Goal: Task Accomplishment & Management: Use online tool/utility

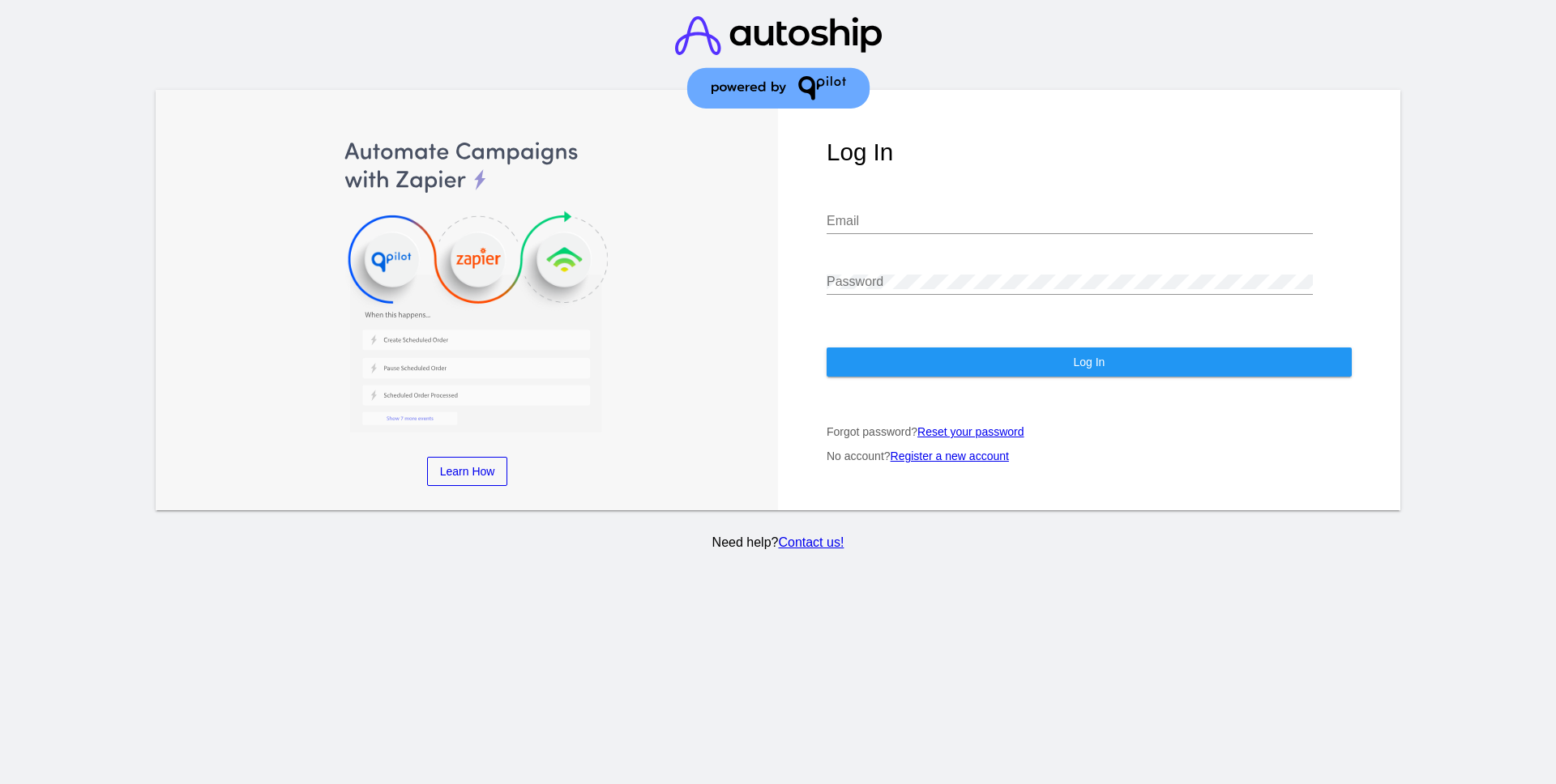
click at [872, 198] on div "Email" at bounding box center [1069, 215] width 486 height 36
click at [876, 209] on div "Email" at bounding box center [1069, 215] width 486 height 36
paste input "[EMAIL_ADDRESS][DOMAIN_NAME]"
type input "[EMAIL_ADDRESS][DOMAIN_NAME]"
click at [961, 362] on button "Log In" at bounding box center [1089, 362] width 525 height 29
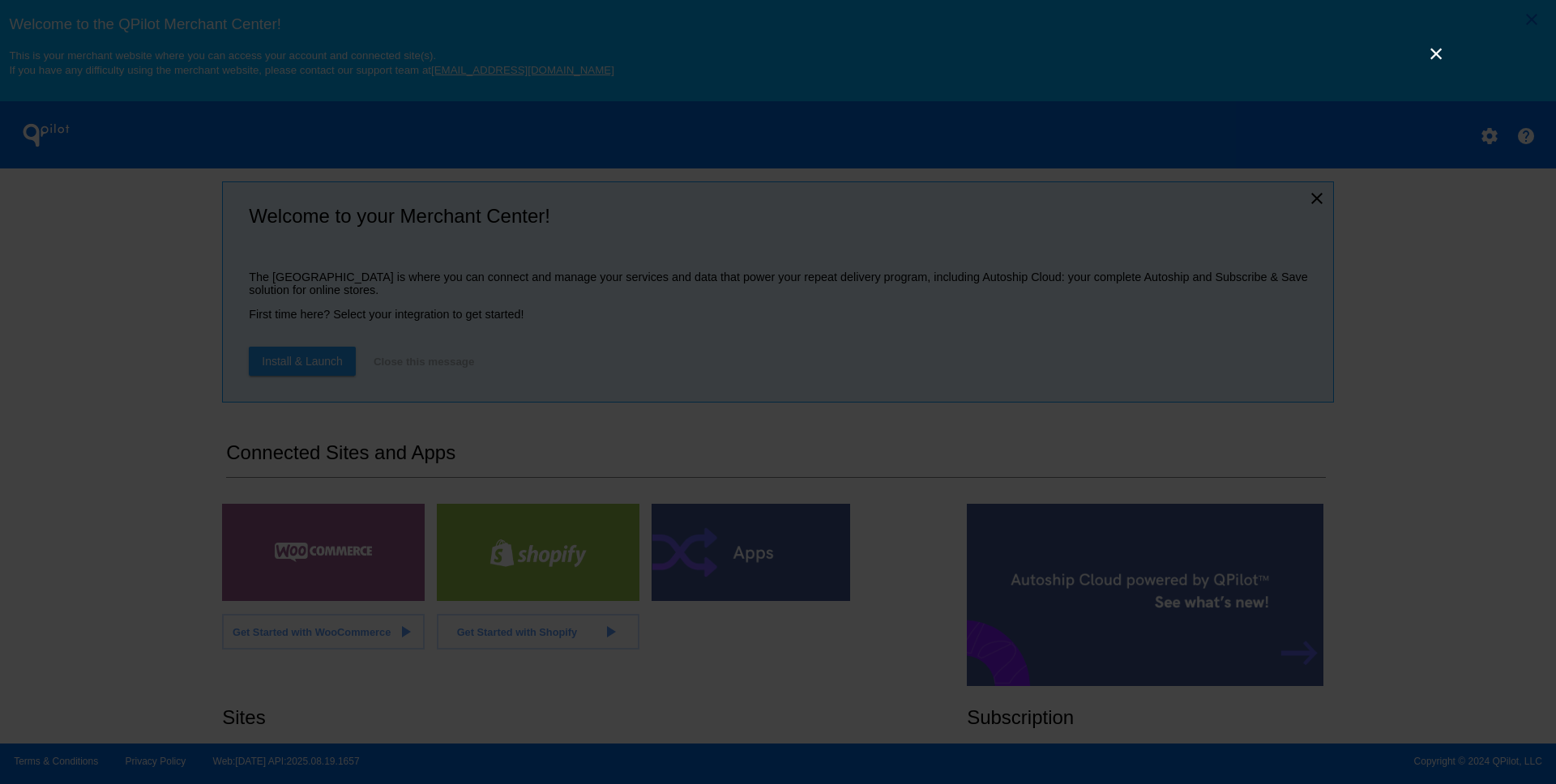
click at [1439, 59] on link "×" at bounding box center [1436, 54] width 20 height 20
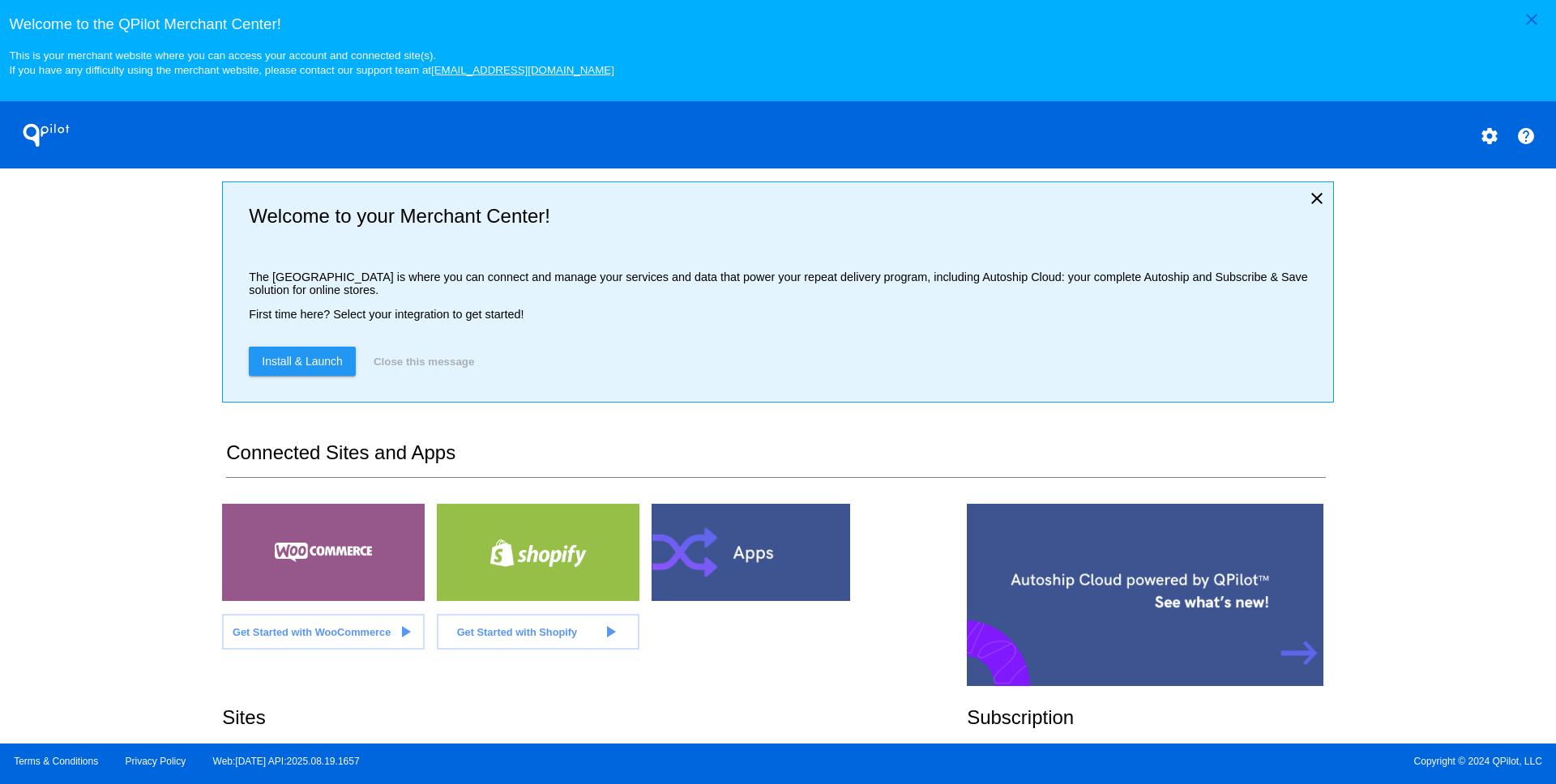
drag, startPoint x: 296, startPoint y: 278, endPoint x: 569, endPoint y: 274, distance: 273.0
click at [569, 274] on p "The [GEOGRAPHIC_DATA] is where you can connect and manage your services and dat…" at bounding box center [783, 283] width 1070 height 26
drag, startPoint x: 521, startPoint y: 277, endPoint x: 418, endPoint y: 278, distance: 103.0
click at [418, 277] on p "The [GEOGRAPHIC_DATA] is where you can connect and manage your services and dat…" at bounding box center [783, 283] width 1070 height 26
click at [418, 278] on p "The [GEOGRAPHIC_DATA] is where you can connect and manage your services and dat…" at bounding box center [783, 283] width 1070 height 26
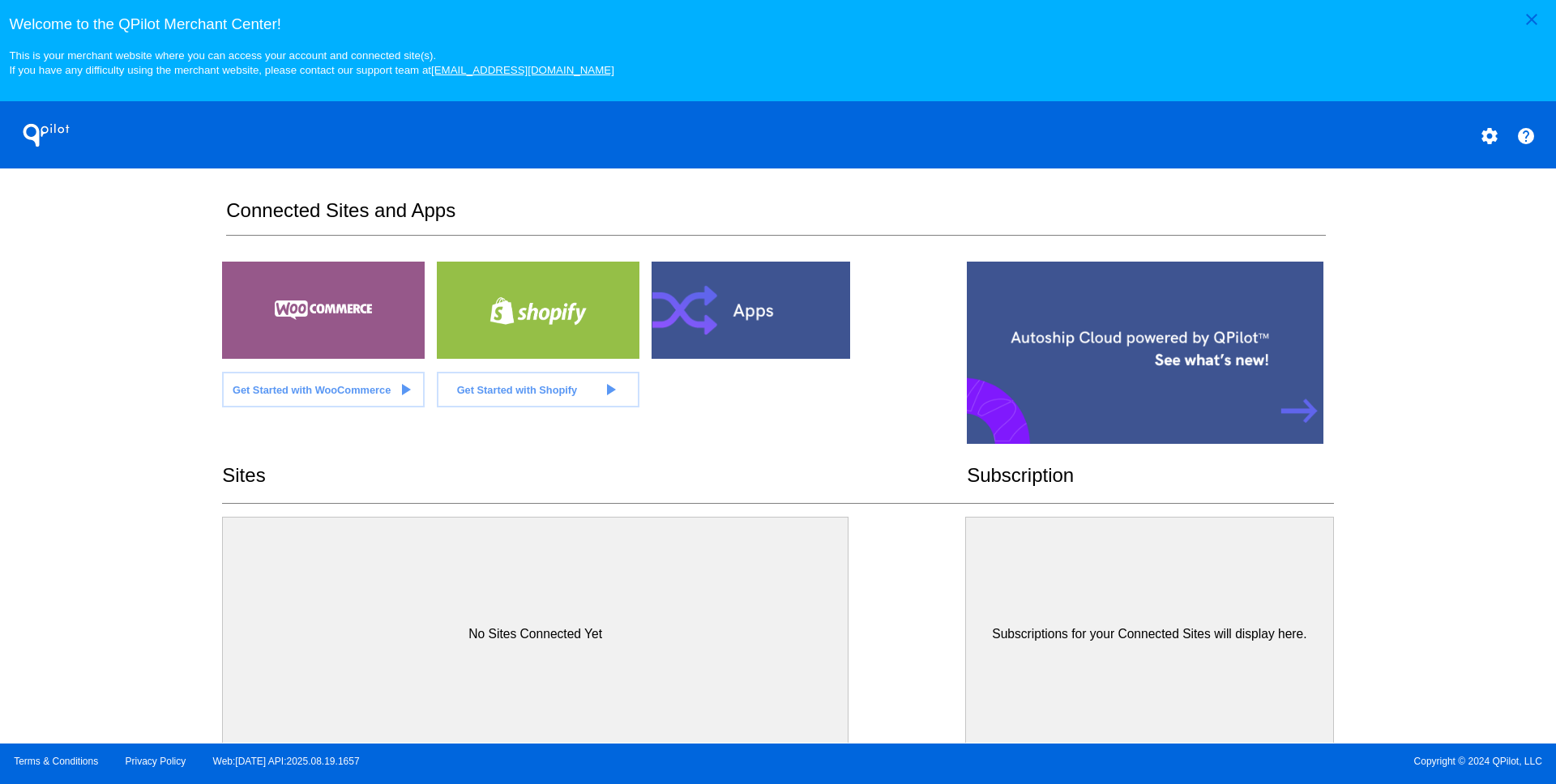
scroll to position [256, 0]
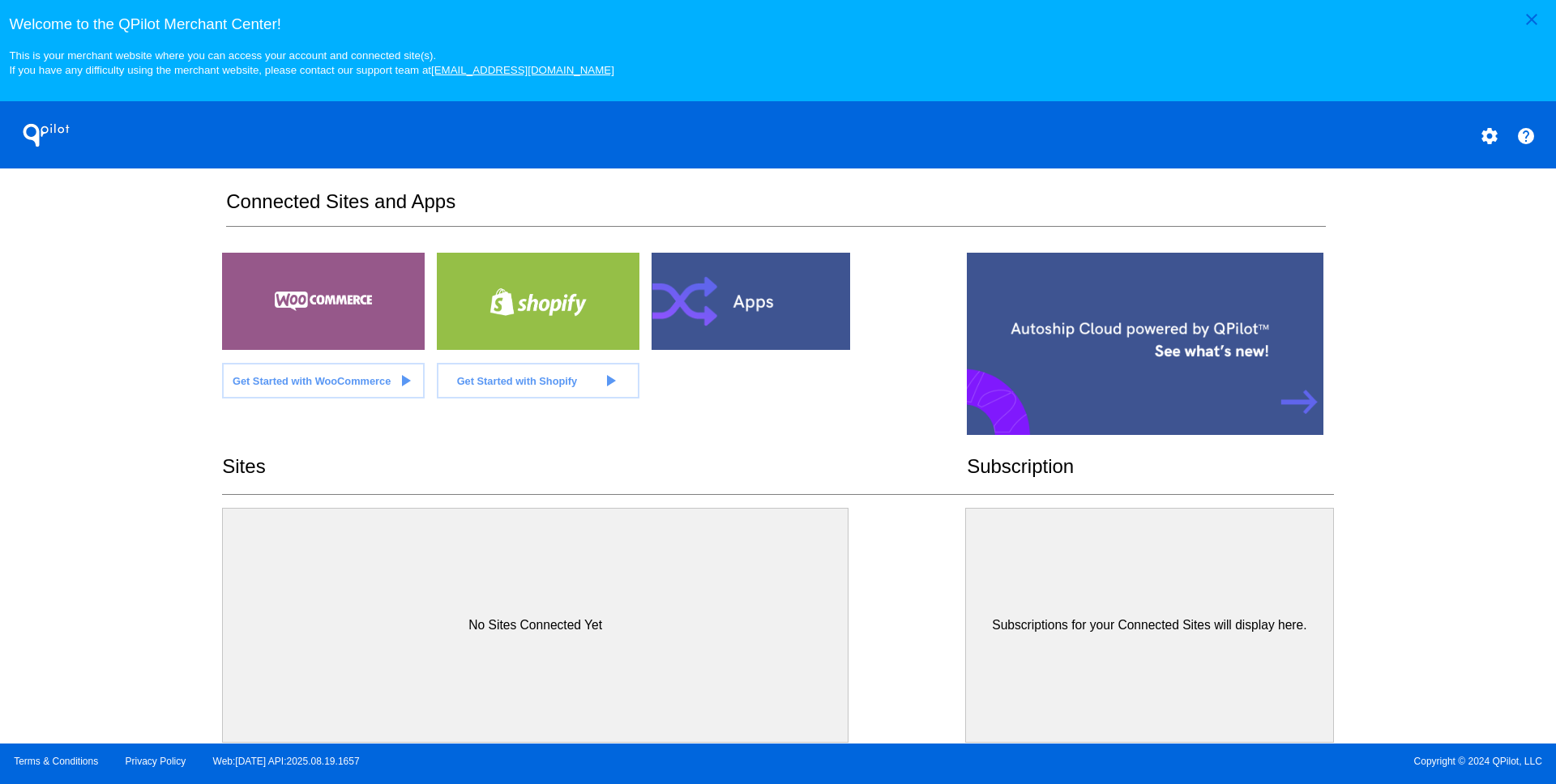
click at [351, 290] on div at bounding box center [323, 300] width 202 height 97
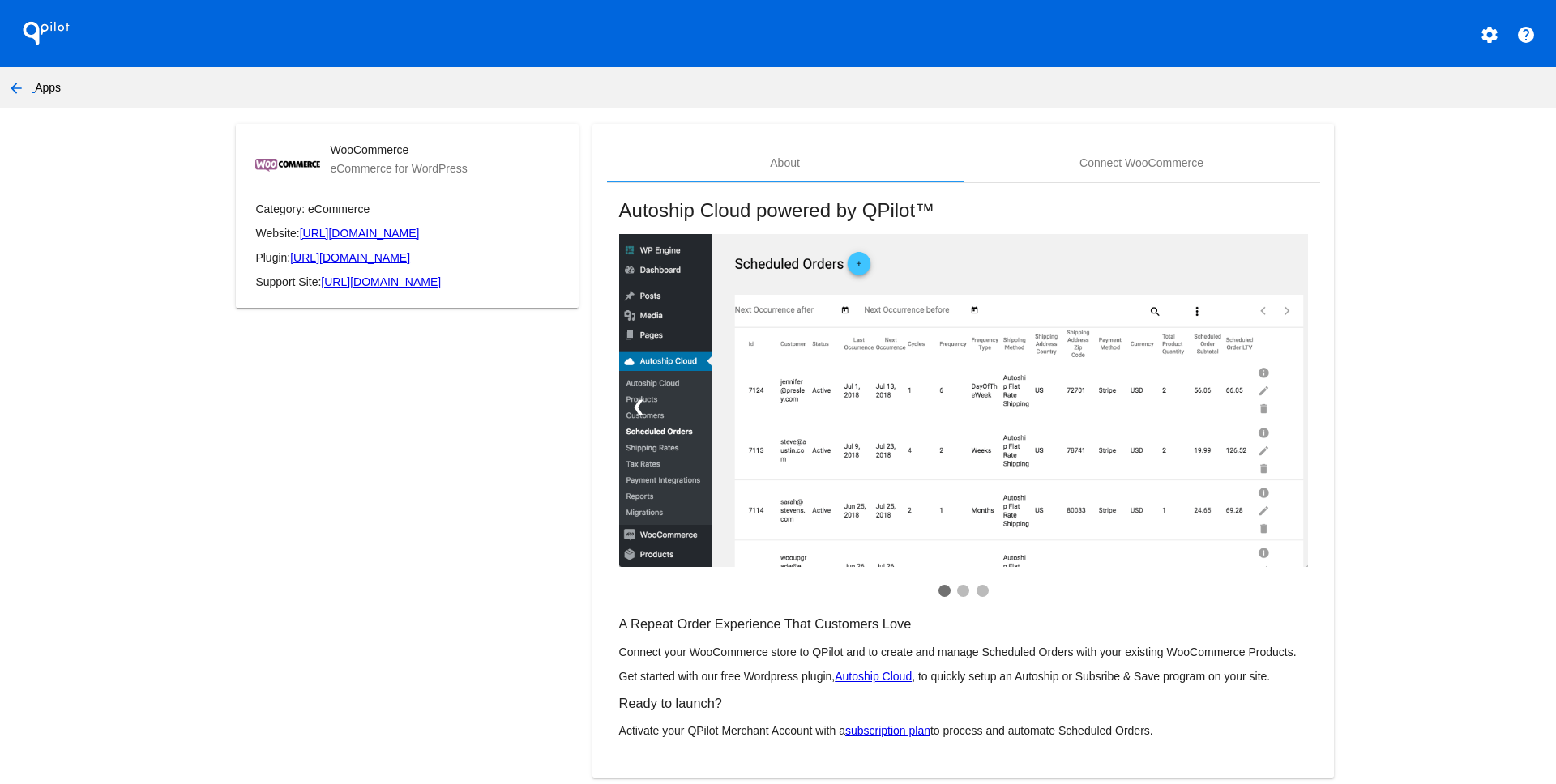
click at [371, 257] on link "[URL][DOMAIN_NAME]" at bounding box center [350, 257] width 120 height 13
click at [1480, 31] on mat-icon "settings" at bounding box center [1489, 35] width 20 height 20
click at [1439, 46] on span "My Account" at bounding box center [1420, 42] width 67 height 14
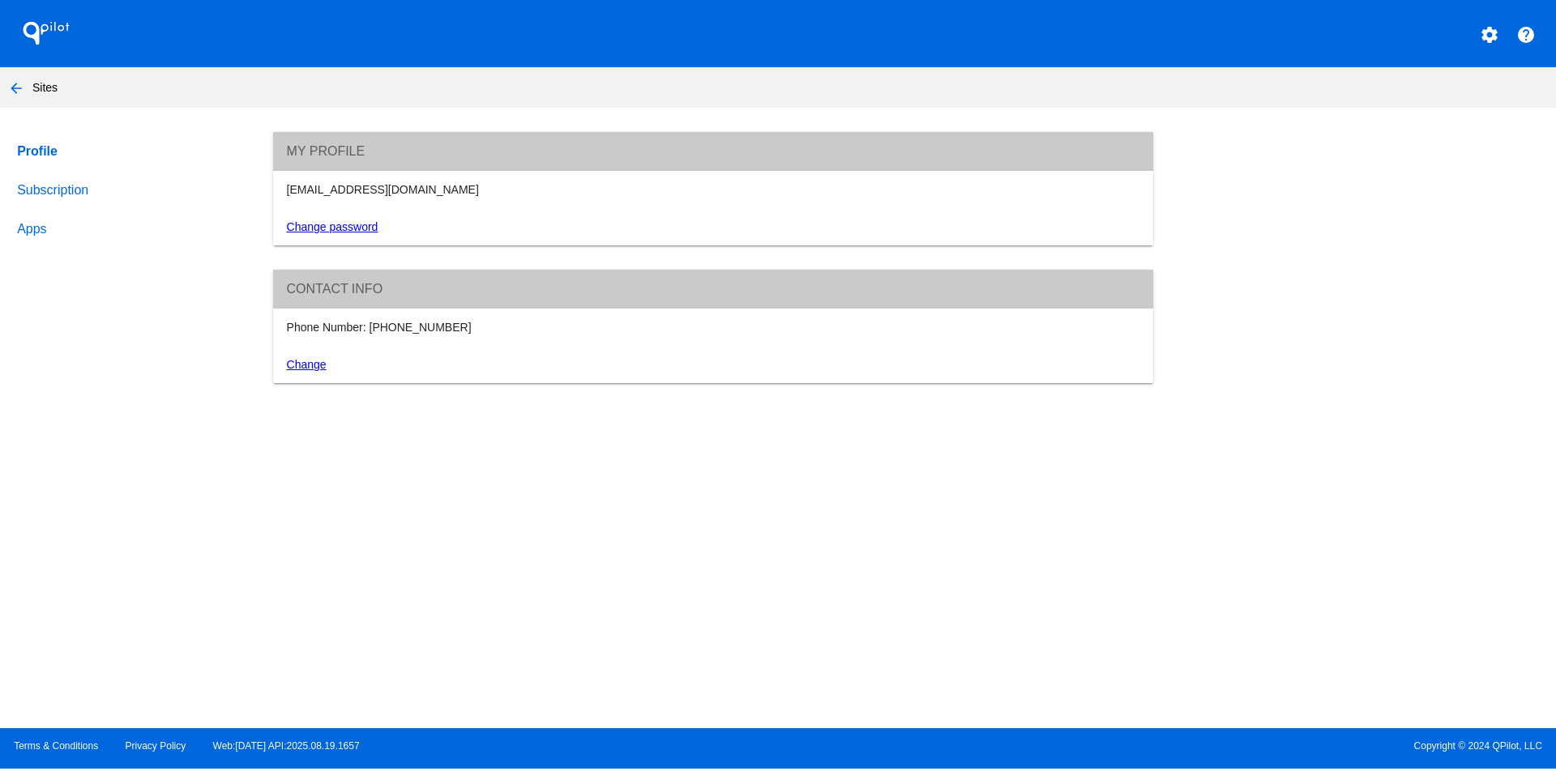
click at [70, 196] on link "Subscription" at bounding box center [129, 191] width 232 height 39
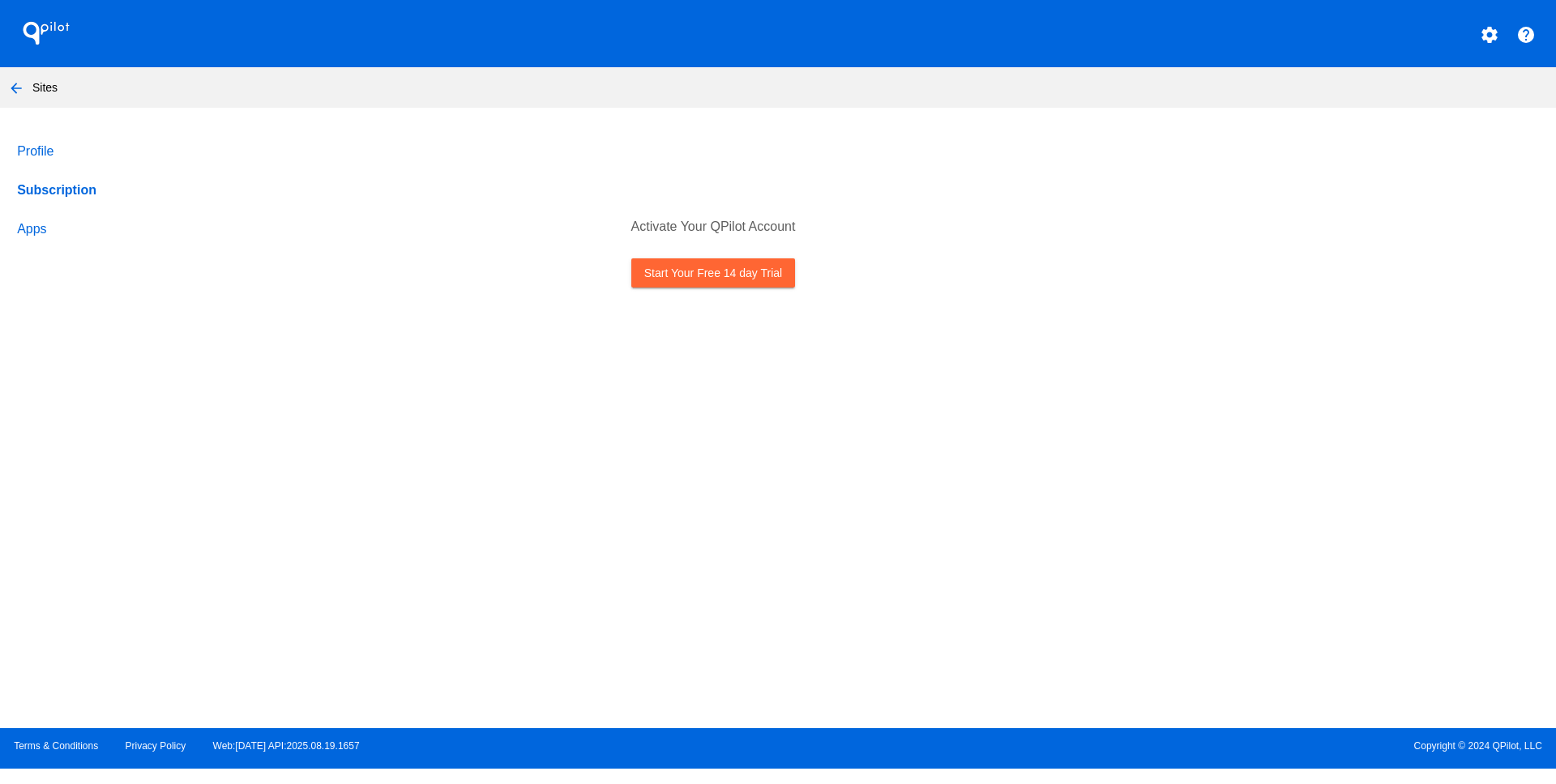
click at [76, 236] on link "Apps" at bounding box center [129, 230] width 232 height 39
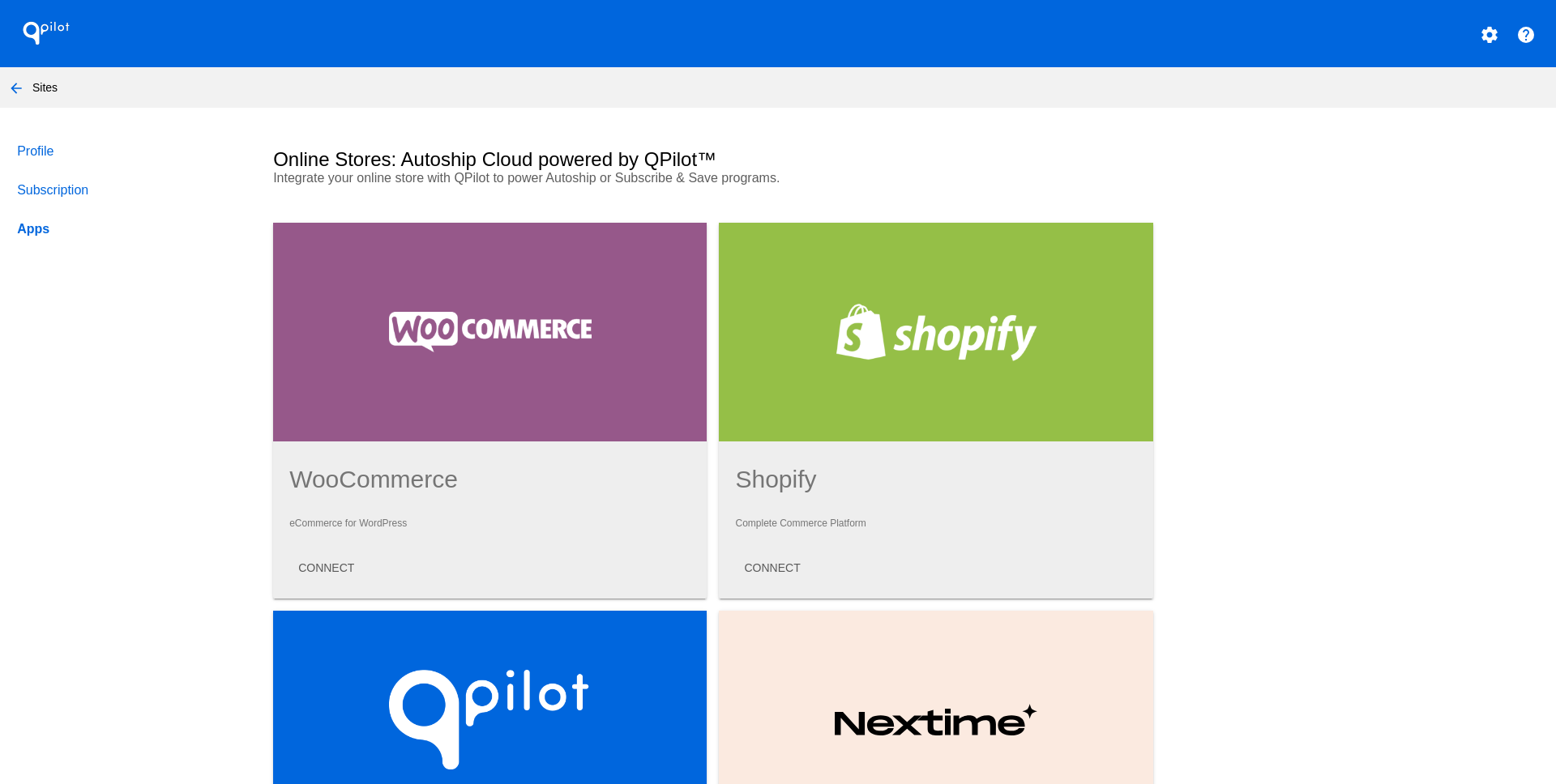
scroll to position [516, 0]
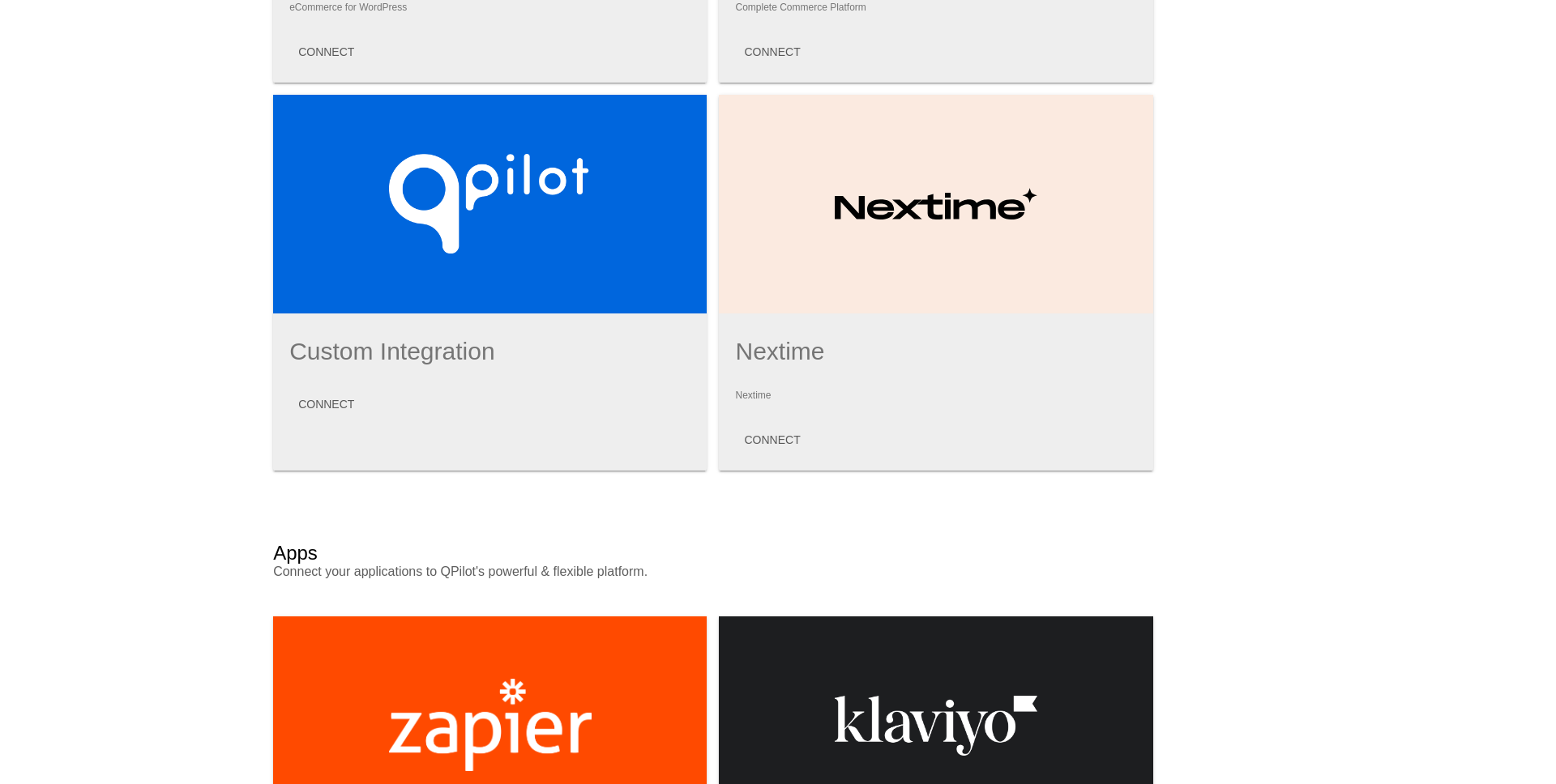
click at [358, 387] on mat-card-content "Custom Integration - CONNECT" at bounding box center [490, 377] width 401 height 81
click at [365, 337] on mat-card "Custom Integration - CONNECT" at bounding box center [489, 283] width 433 height 375
click at [380, 267] on div at bounding box center [489, 204] width 433 height 219
click at [467, 223] on div at bounding box center [489, 204] width 433 height 219
click at [331, 404] on span "CONNECT" at bounding box center [326, 404] width 56 height 13
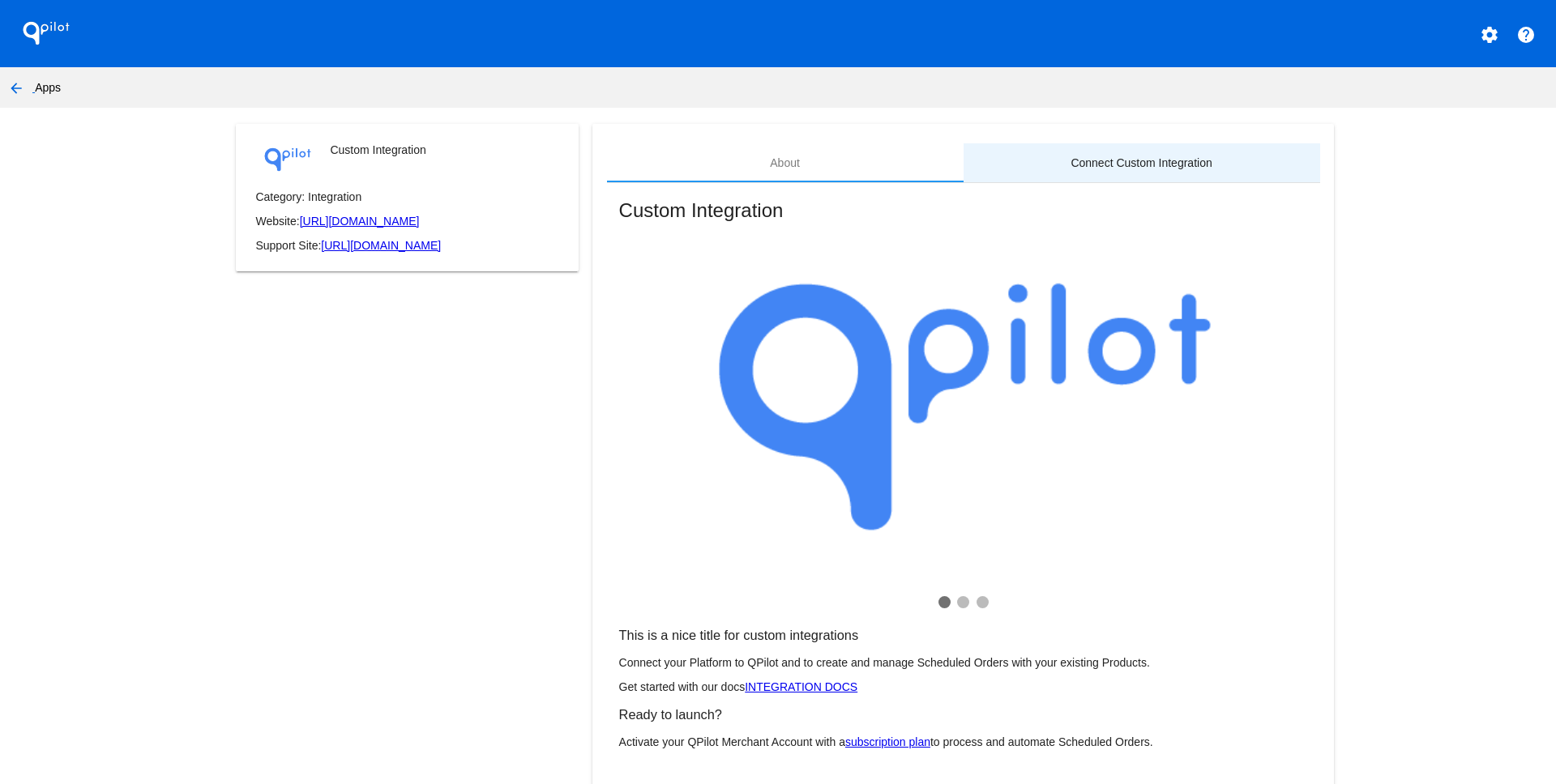
click at [1110, 162] on div "Connect Custom Integration" at bounding box center [1140, 162] width 141 height 13
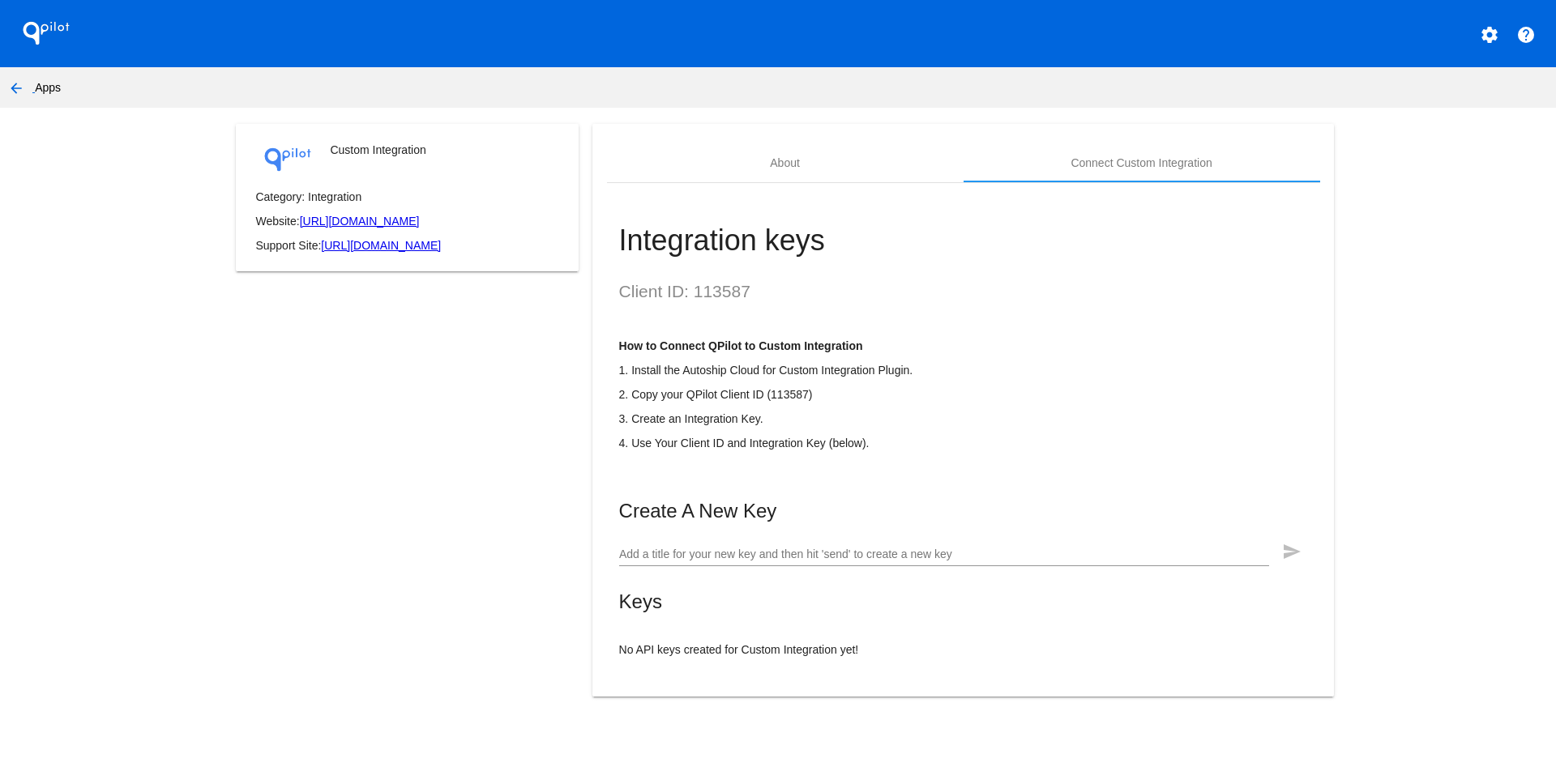
click at [734, 289] on h2 "Client ID: 113587" at bounding box center [963, 291] width 689 height 20
copy h2 "113587"
click at [12, 83] on mat-icon "arrow_back" at bounding box center [17, 88] width 20 height 20
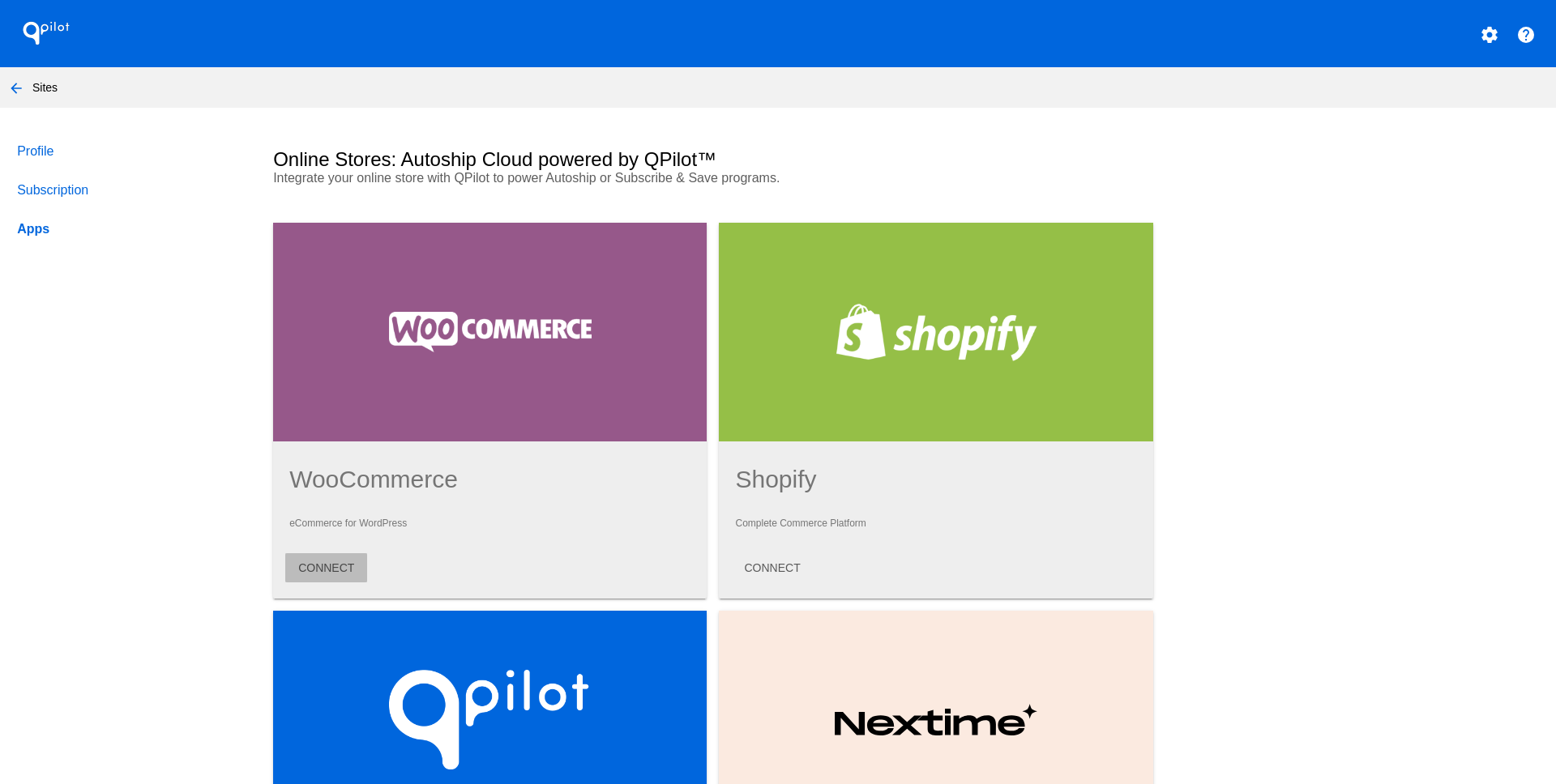
click at [333, 566] on span "CONNECT" at bounding box center [326, 567] width 56 height 13
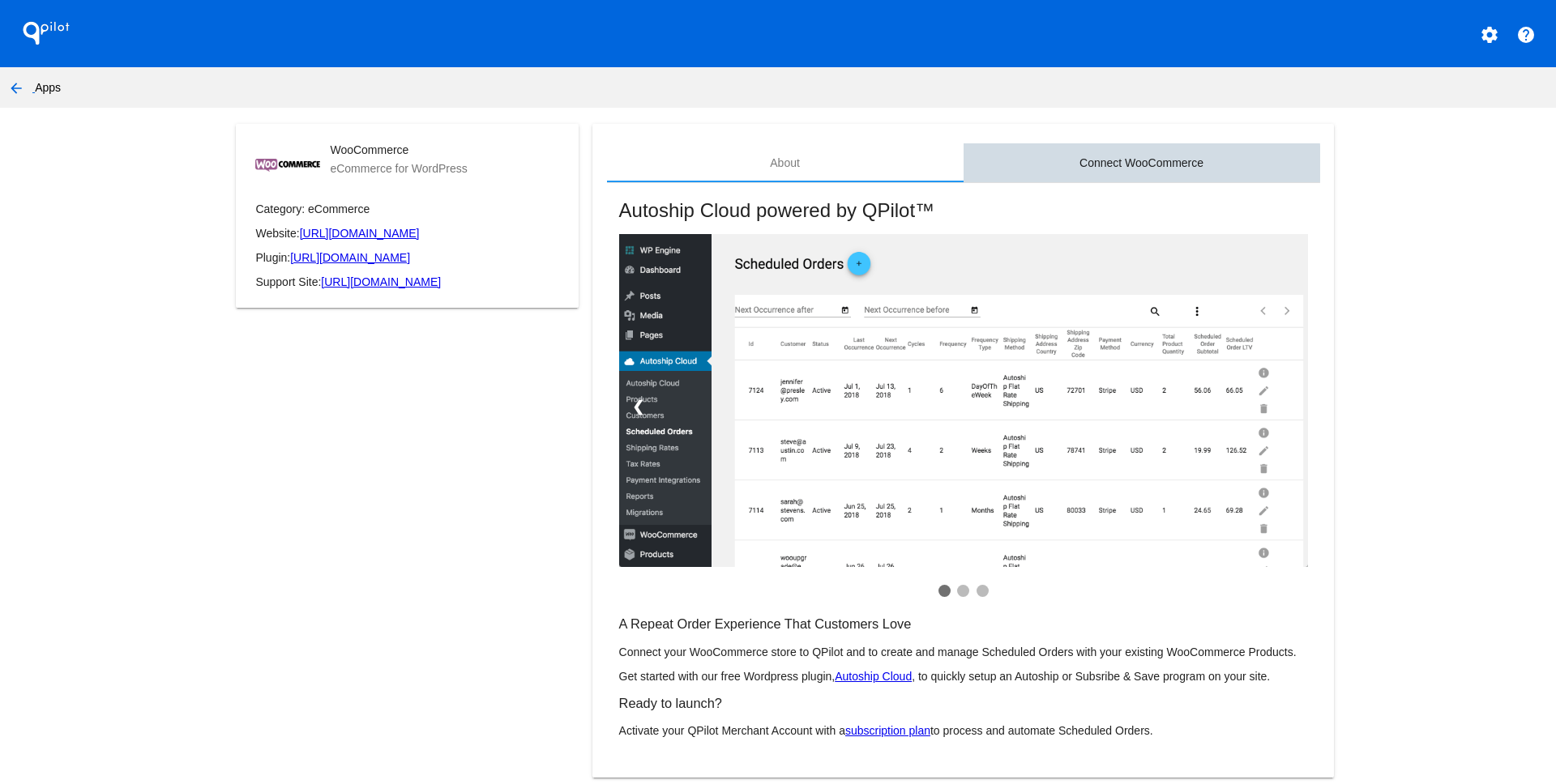
click at [1118, 163] on div "Connect WooCommerce" at bounding box center [1141, 162] width 124 height 13
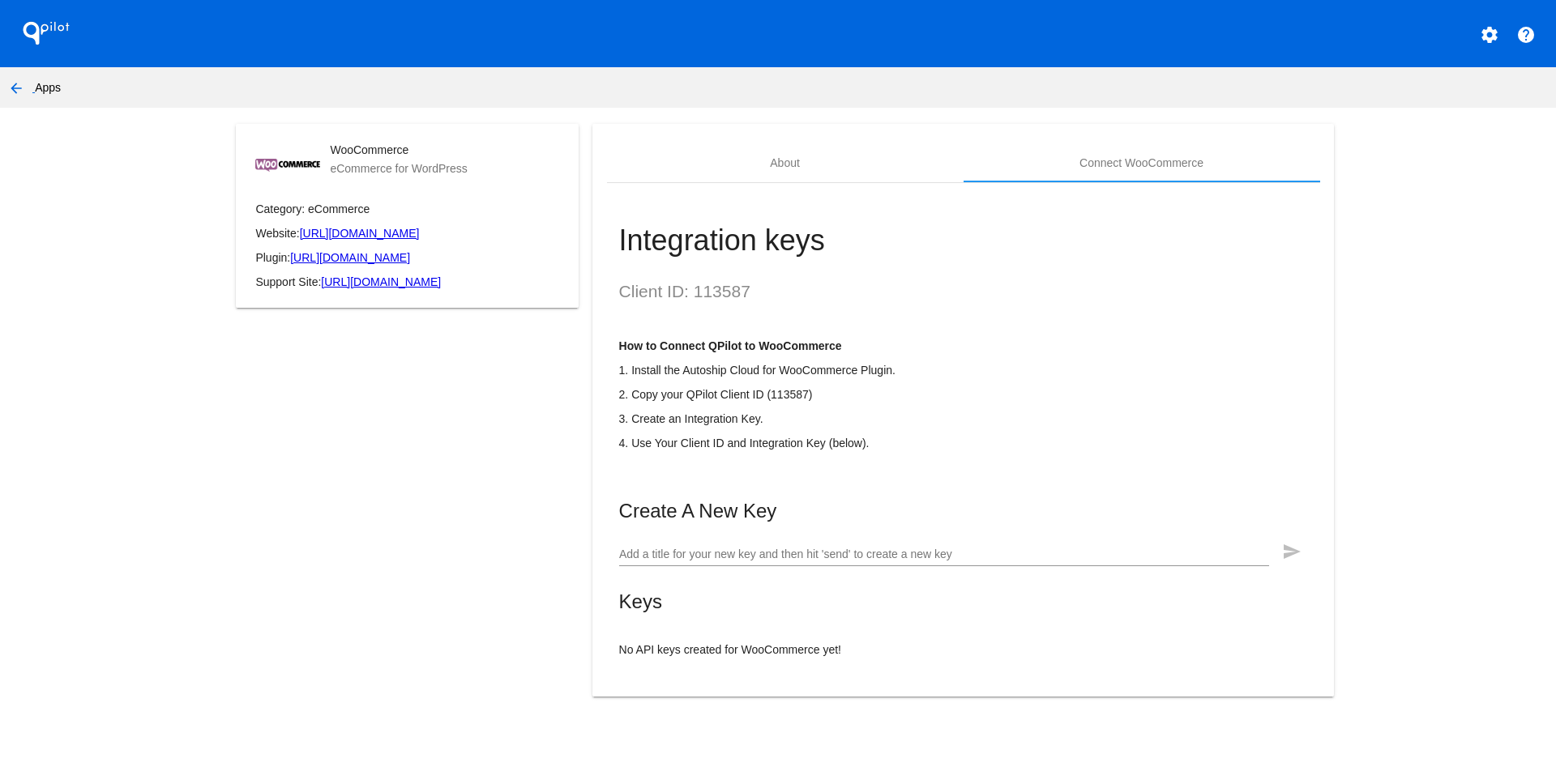
click at [740, 285] on h2 "Client ID: 113587" at bounding box center [963, 291] width 689 height 20
copy h2 "113587"
click at [767, 544] on div "Add a title for your new key and then hit 'send' to create a new key" at bounding box center [944, 550] width 649 height 31
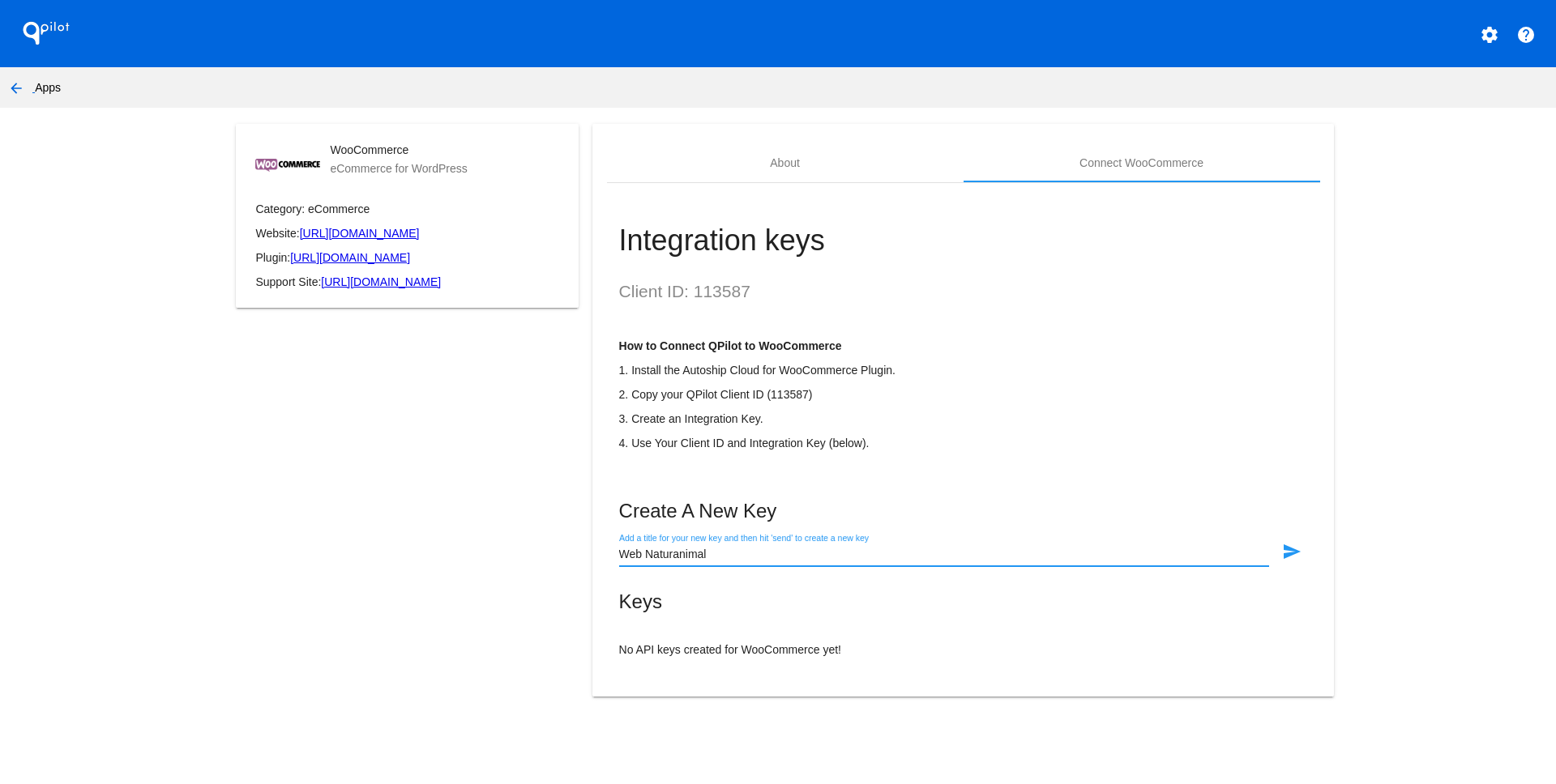
type input "Web Naturanimal"
click at [1306, 551] on button "send" at bounding box center [1291, 550] width 32 height 32
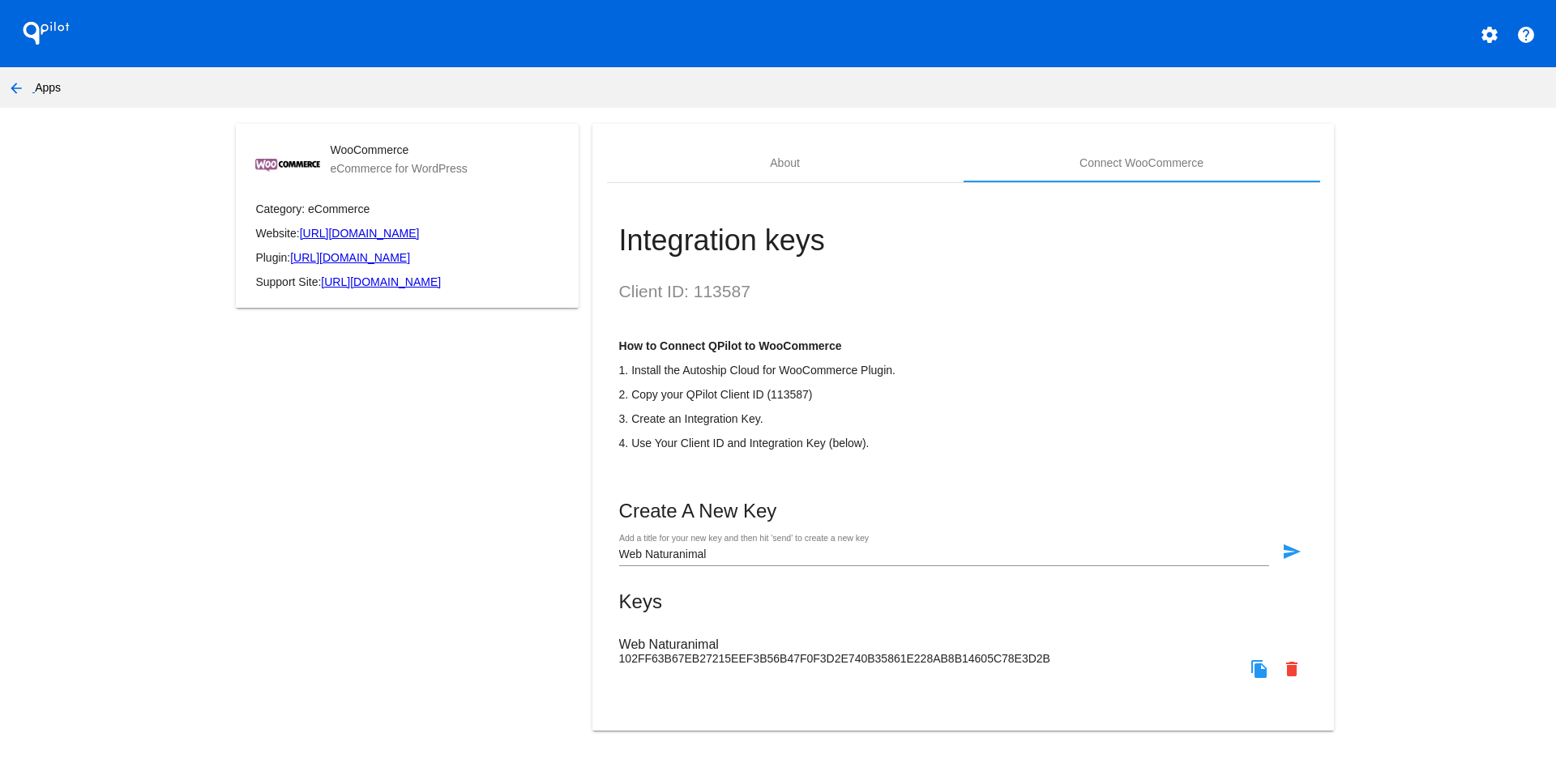
click at [1266, 673] on mat-icon "file_copy" at bounding box center [1259, 669] width 20 height 20
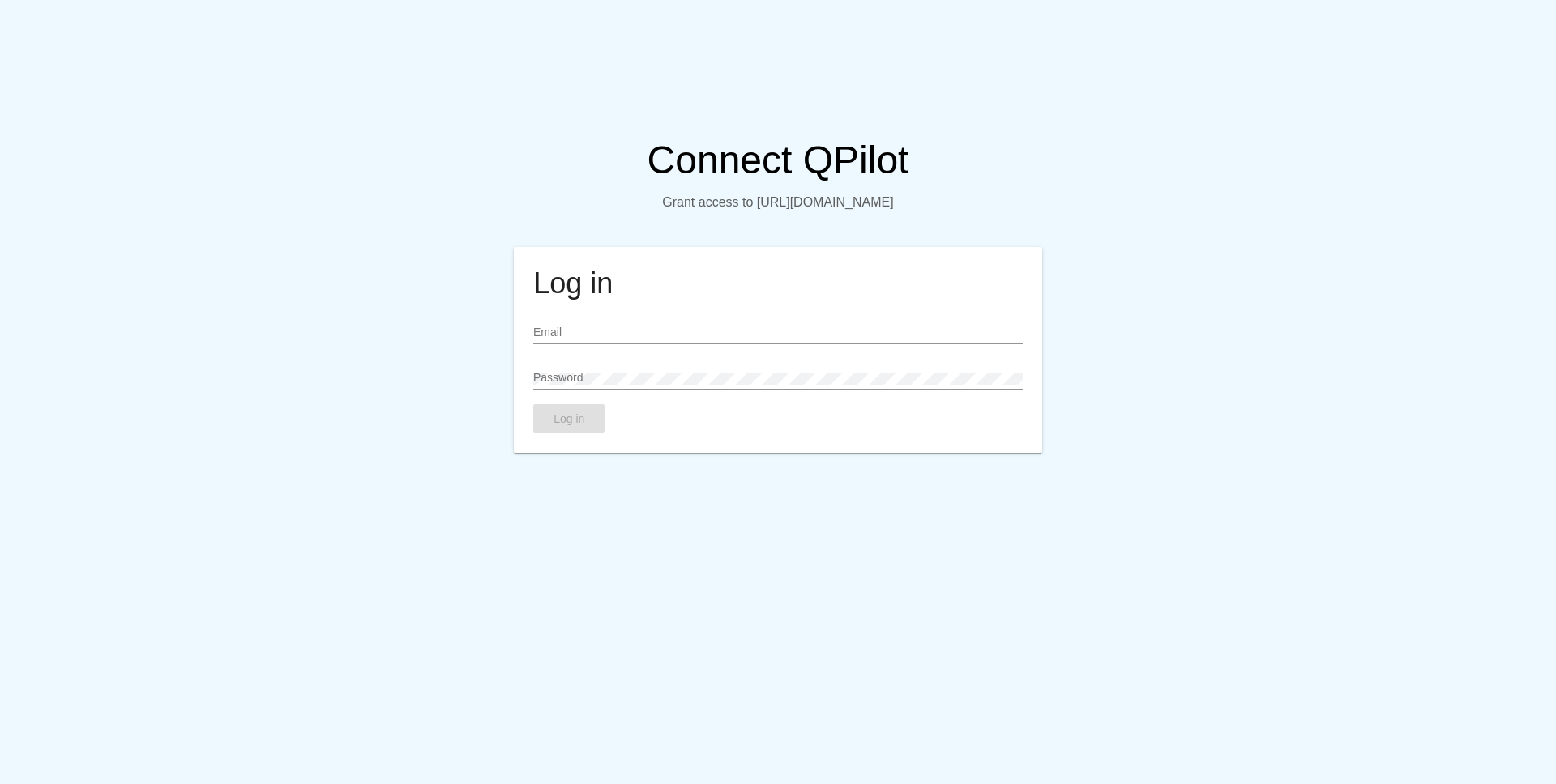
click at [607, 323] on div "Email" at bounding box center [778, 328] width 489 height 31
click at [606, 337] on input "Email" at bounding box center [778, 332] width 489 height 13
type input "[EMAIL_ADDRESS][DOMAIN_NAME]"
click at [574, 425] on span "Log in" at bounding box center [568, 418] width 30 height 13
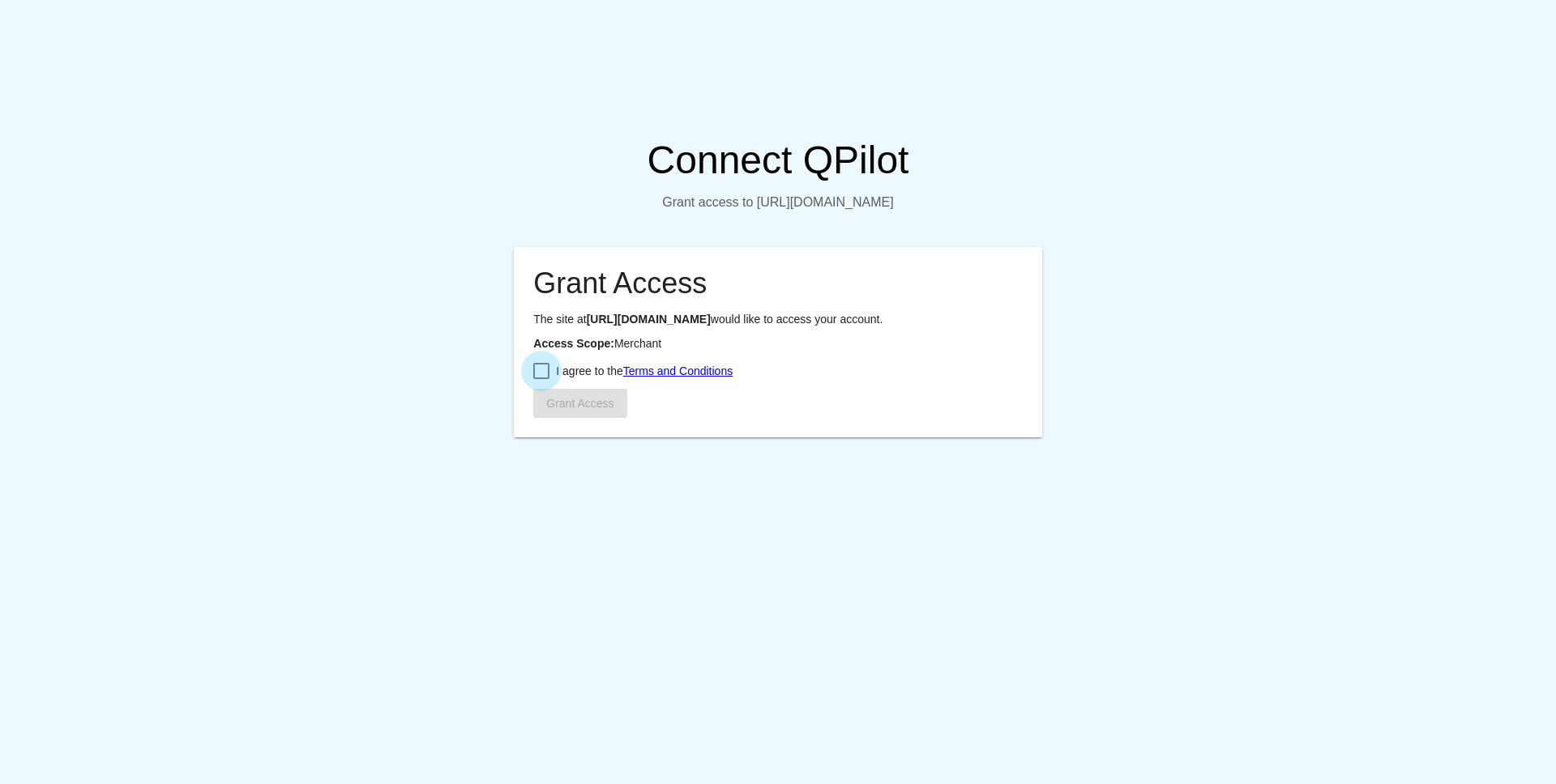
click at [539, 379] on div at bounding box center [541, 370] width 17 height 17
click at [541, 380] on input "I agree to the Terms and Conditions" at bounding box center [541, 379] width 1 height 1
checkbox input "true"
click at [561, 410] on span "Grant Access" at bounding box center [579, 403] width 67 height 13
